Goal: Task Accomplishment & Management: Manage account settings

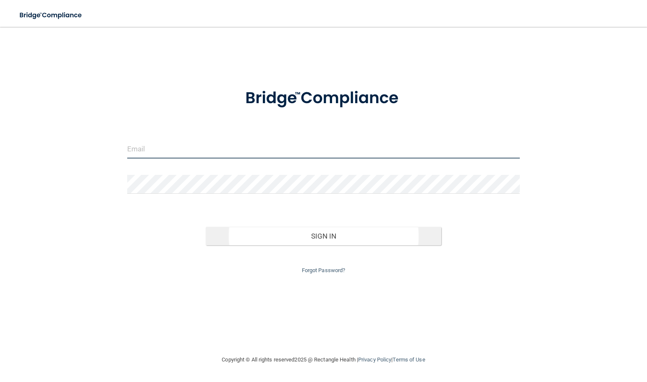
type input "[PERSON_NAME][EMAIL_ADDRESS][DOMAIN_NAME]"
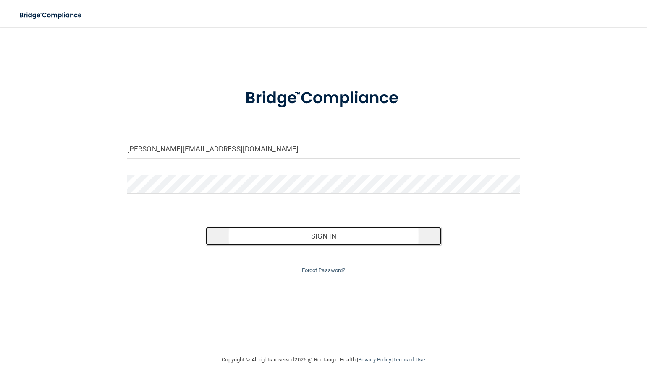
click at [320, 235] on button "Sign In" at bounding box center [323, 236] width 235 height 18
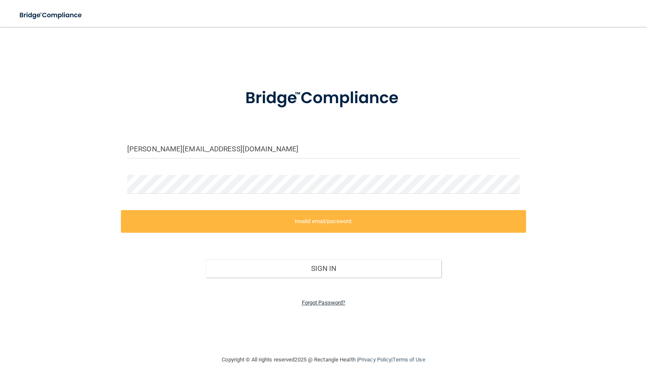
click at [319, 302] on link "Forgot Password?" at bounding box center [324, 303] width 44 height 6
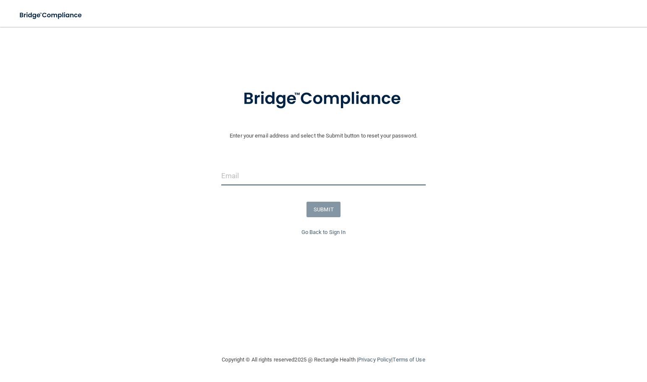
click at [259, 177] on input "email" at bounding box center [323, 176] width 204 height 19
type input "martie@piedmontwomenscenter.org"
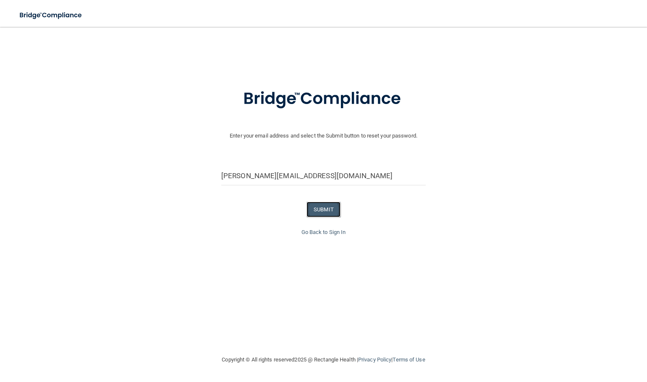
click at [323, 213] on button "SUBMIT" at bounding box center [323, 210] width 34 height 16
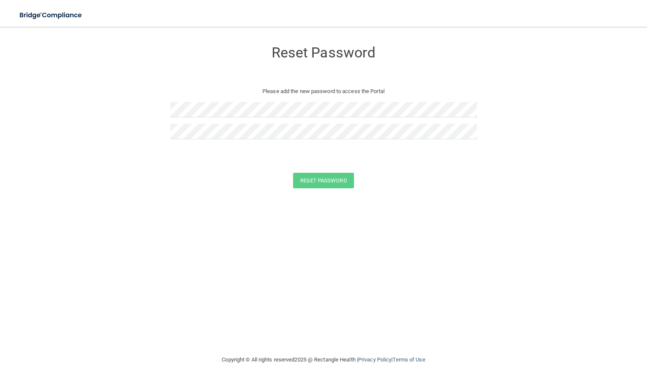
click at [292, 257] on div "Reset Password Please add the new password to access the Portal Reset Password …" at bounding box center [323, 190] width 613 height 311
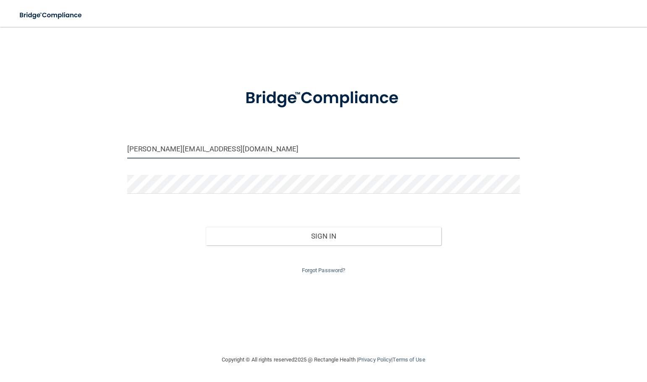
click at [259, 152] on input "[PERSON_NAME][EMAIL_ADDRESS][DOMAIN_NAME]" at bounding box center [323, 149] width 392 height 19
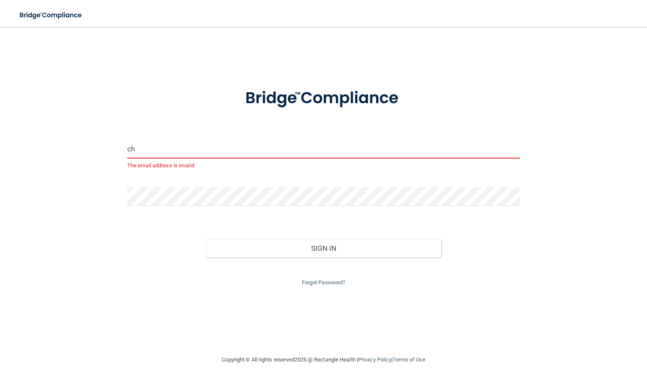
type input "c"
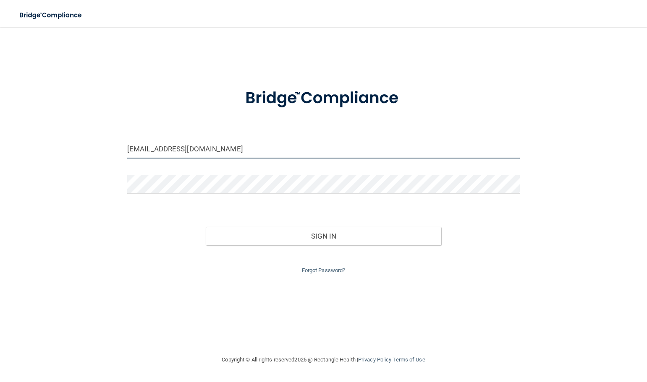
type input "[EMAIL_ADDRESS][DOMAIN_NAME]"
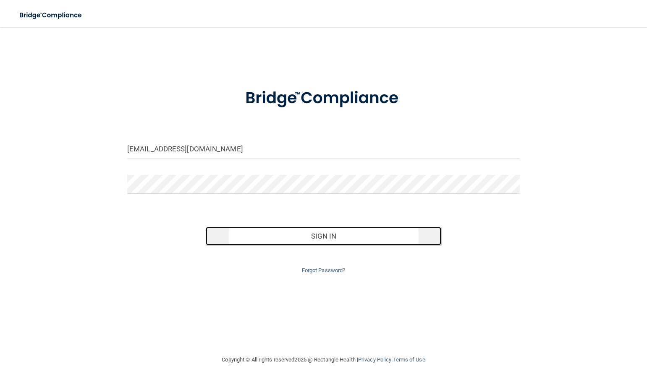
click at [336, 236] on button "Sign In" at bounding box center [323, 236] width 235 height 18
